Goal: Task Accomplishment & Management: Manage account settings

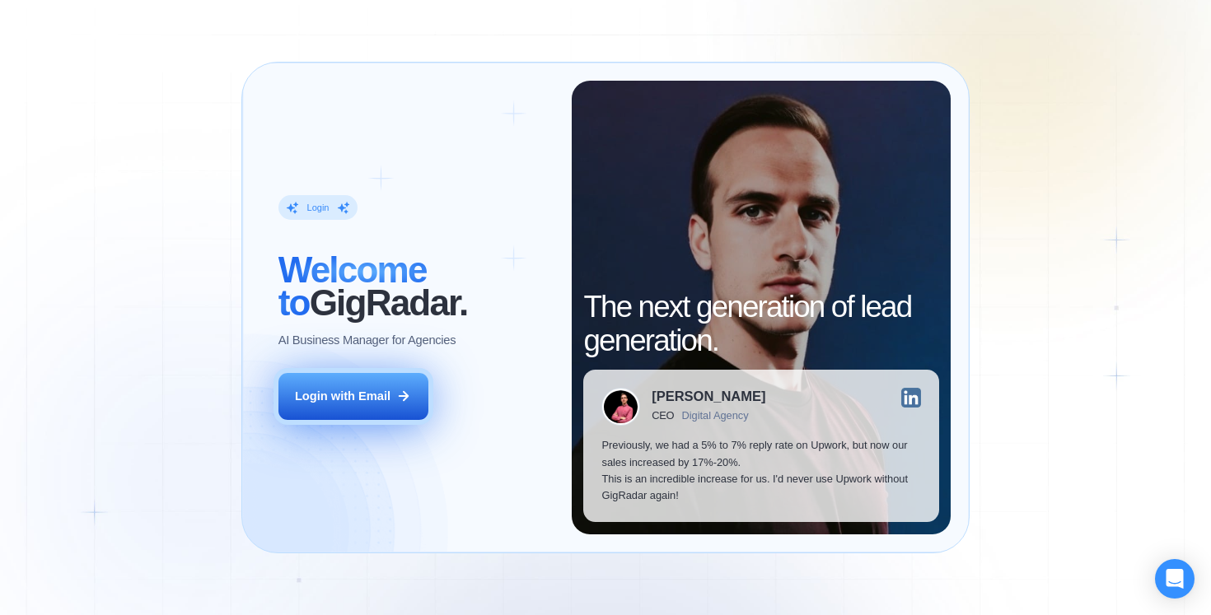
click at [368, 407] on button "Login with Email" at bounding box center [353, 396] width 150 height 47
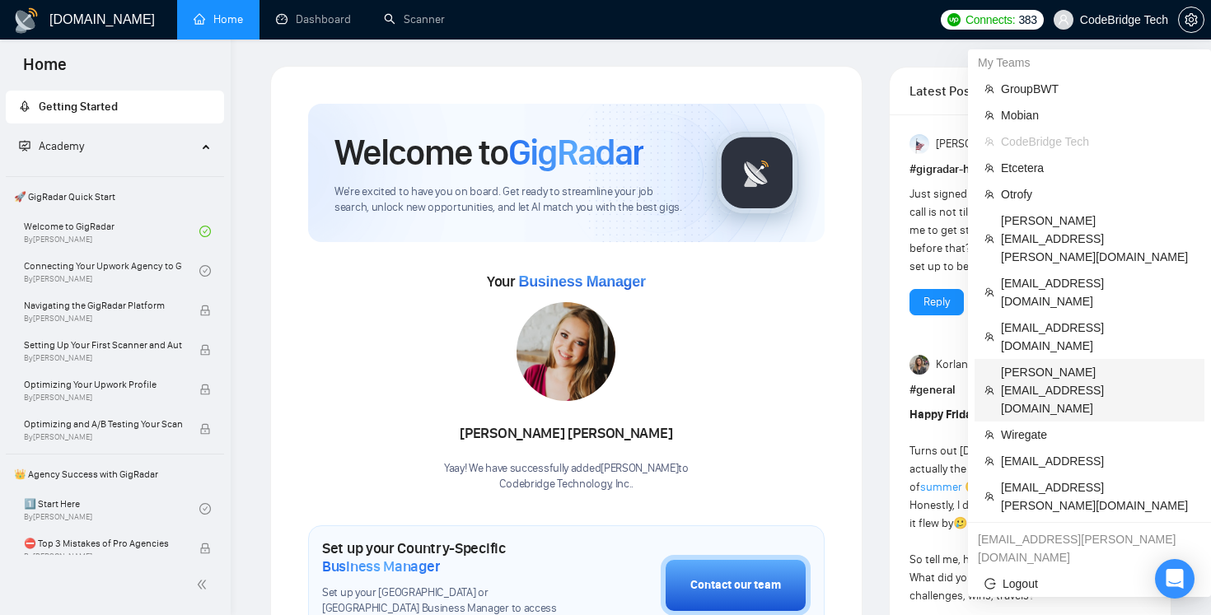
click at [1036, 363] on span "briana@brianaleecreative.com" at bounding box center [1098, 390] width 194 height 54
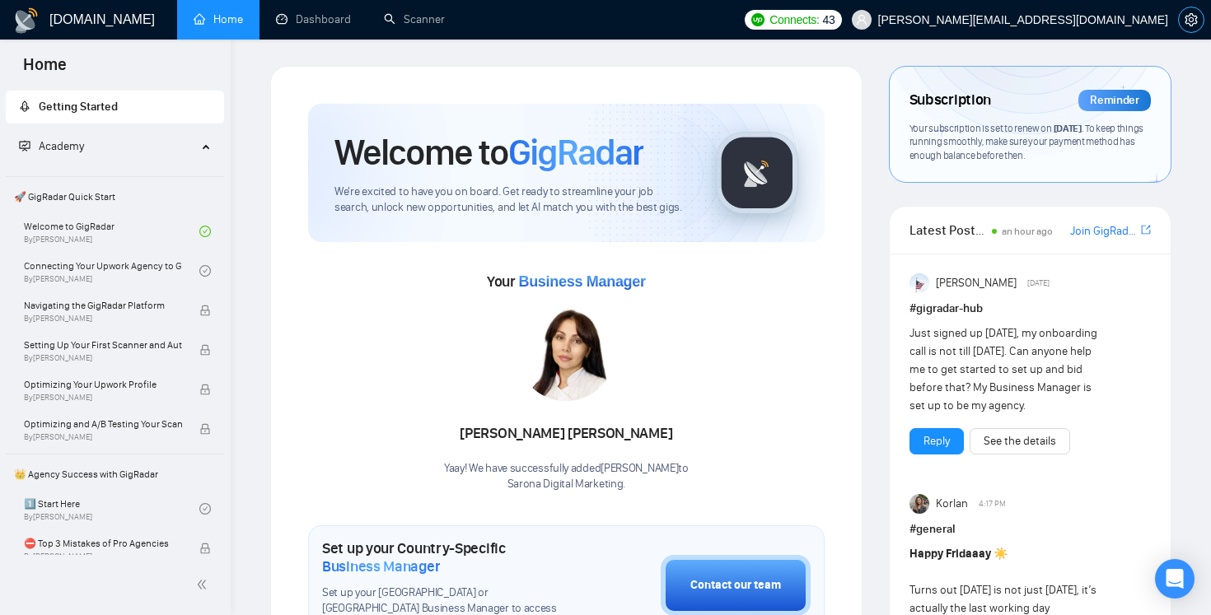
click at [1191, 26] on button "button" at bounding box center [1191, 20] width 26 height 26
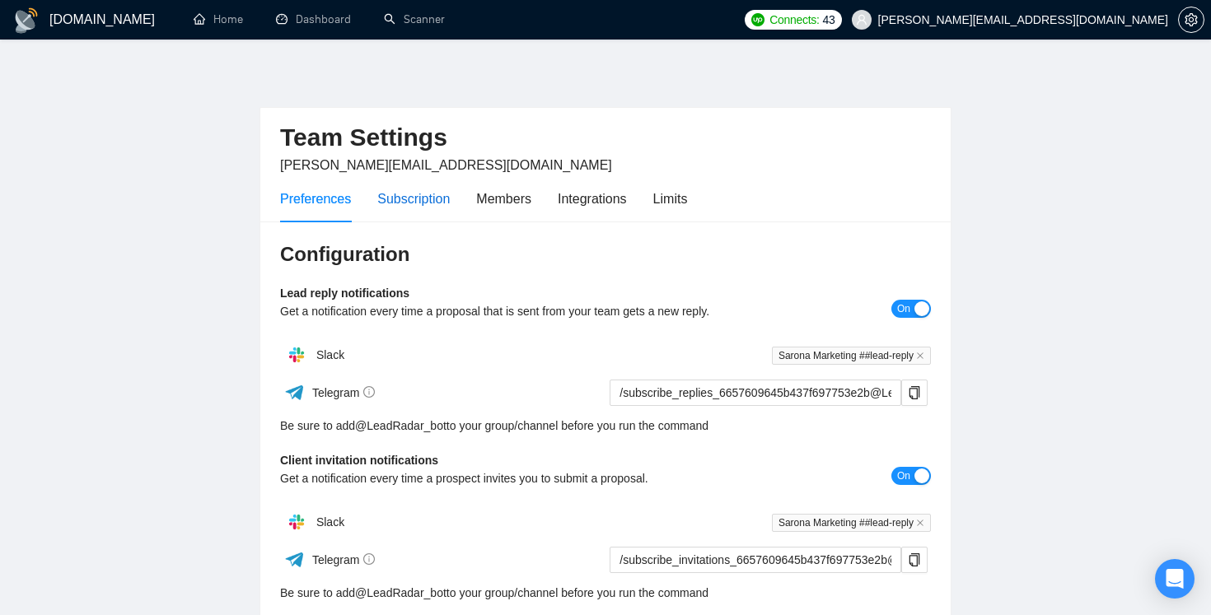
click at [410, 195] on div "Subscription" at bounding box center [413, 199] width 72 height 21
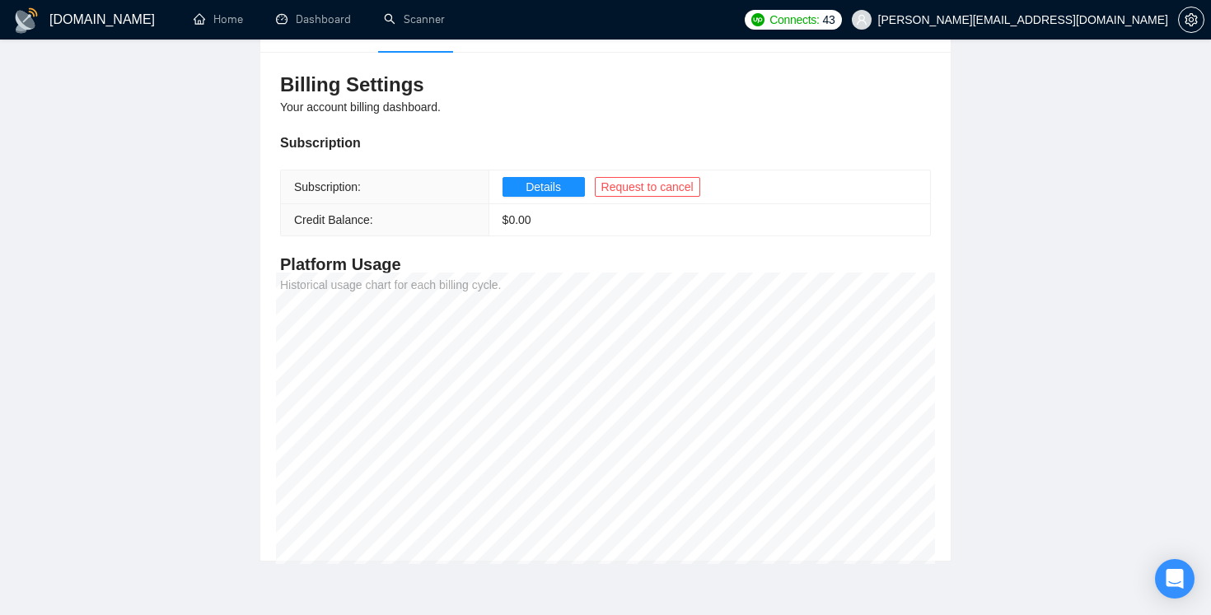
scroll to position [189, 0]
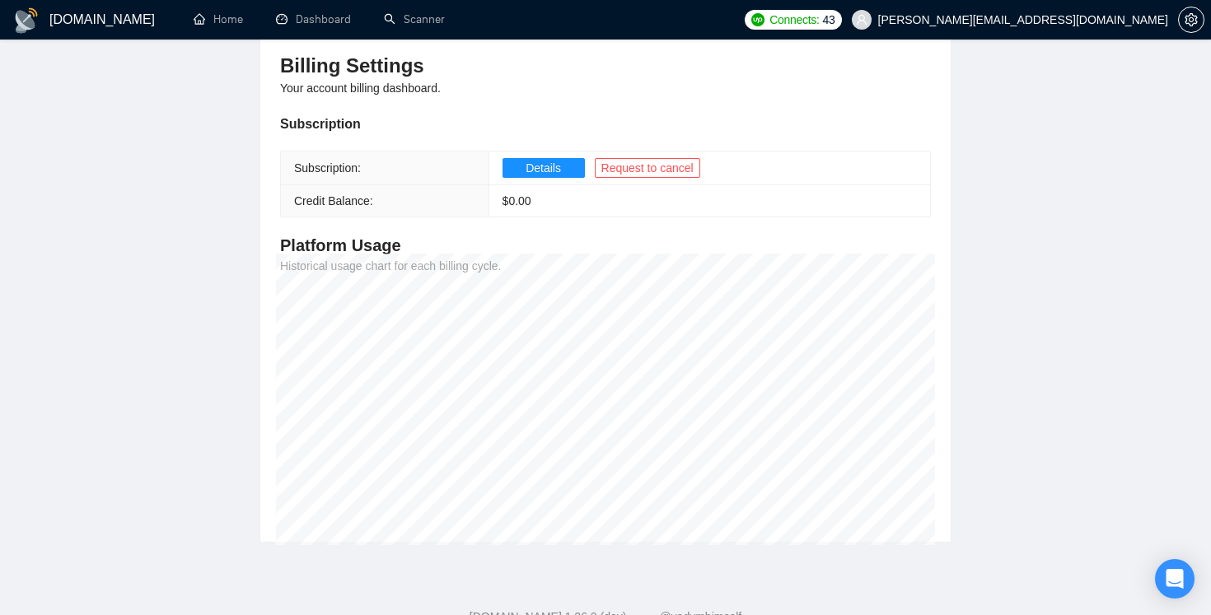
click at [1128, 387] on main "Team Settings briana@brianaleecreative.com Preferences Subscription Members Int…" at bounding box center [605, 210] width 1158 height 666
click at [196, 433] on main "Team Settings briana@brianaleecreative.com Preferences Subscription Members Int…" at bounding box center [605, 210] width 1158 height 666
